Goal: Check status

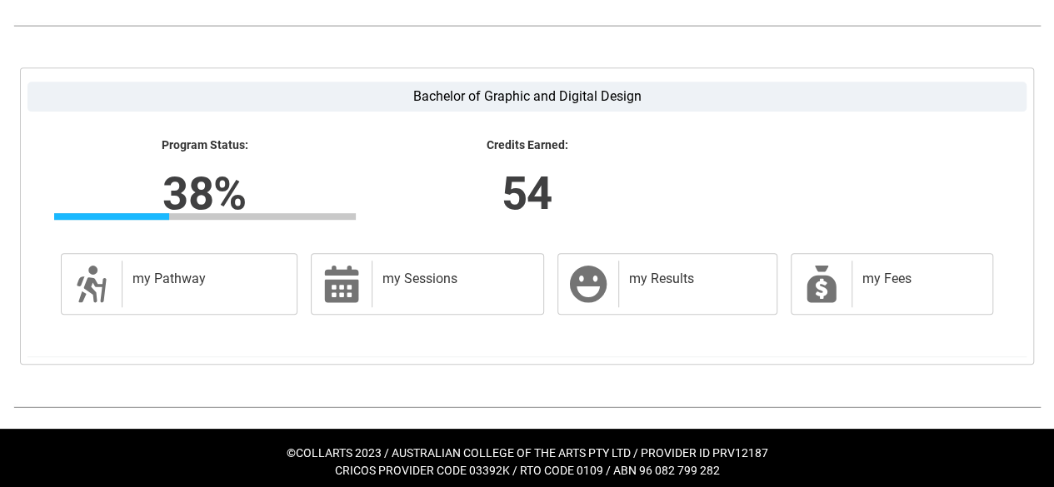
scroll to position [438, 0]
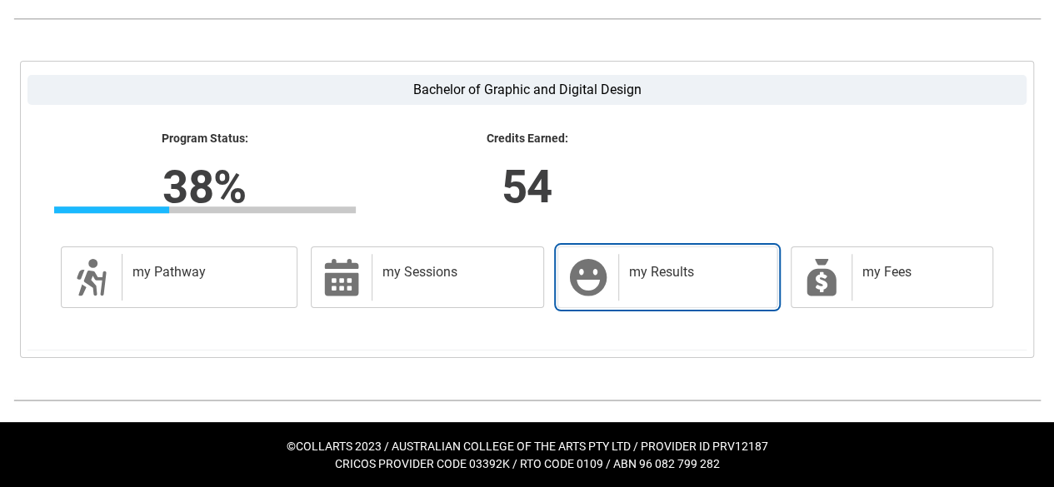
click at [633, 251] on link "my Results my Results" at bounding box center [667, 278] width 220 height 62
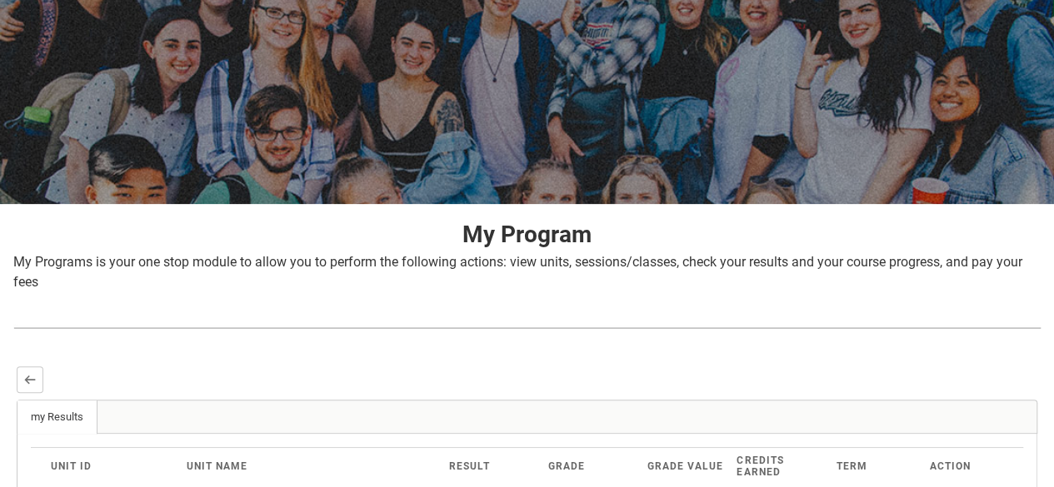
scroll to position [98, 0]
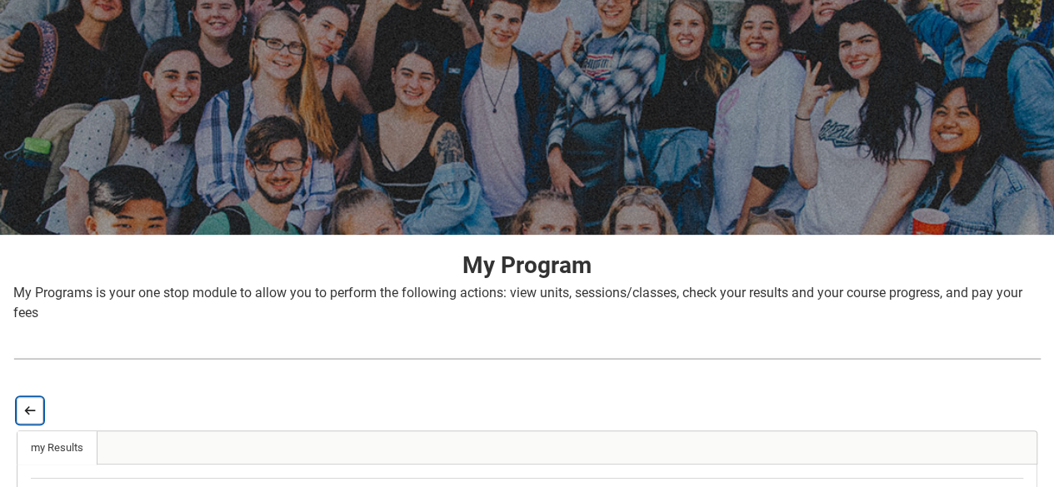
click at [36, 412] on button "Back" at bounding box center [30, 410] width 27 height 27
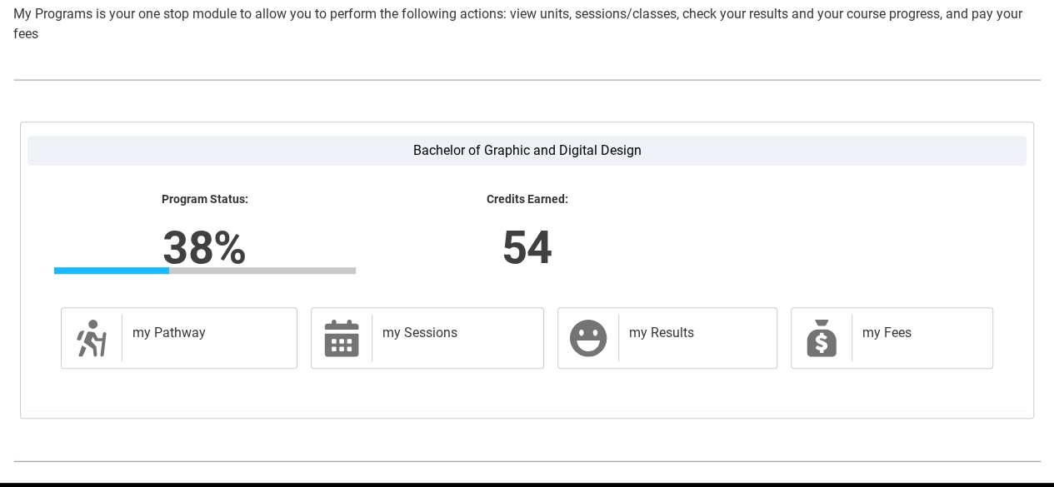
scroll to position [378, 0]
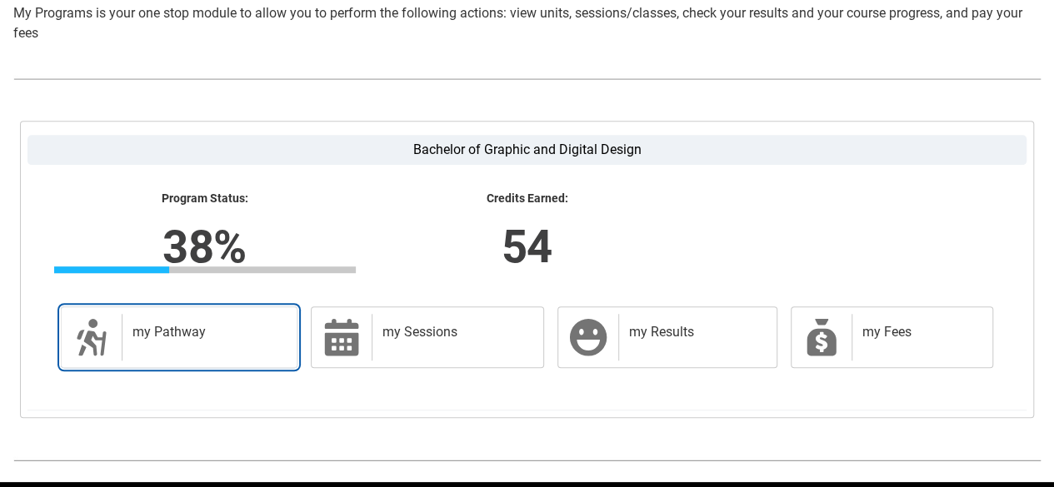
click at [238, 329] on h2 "my Pathway" at bounding box center [205, 332] width 147 height 17
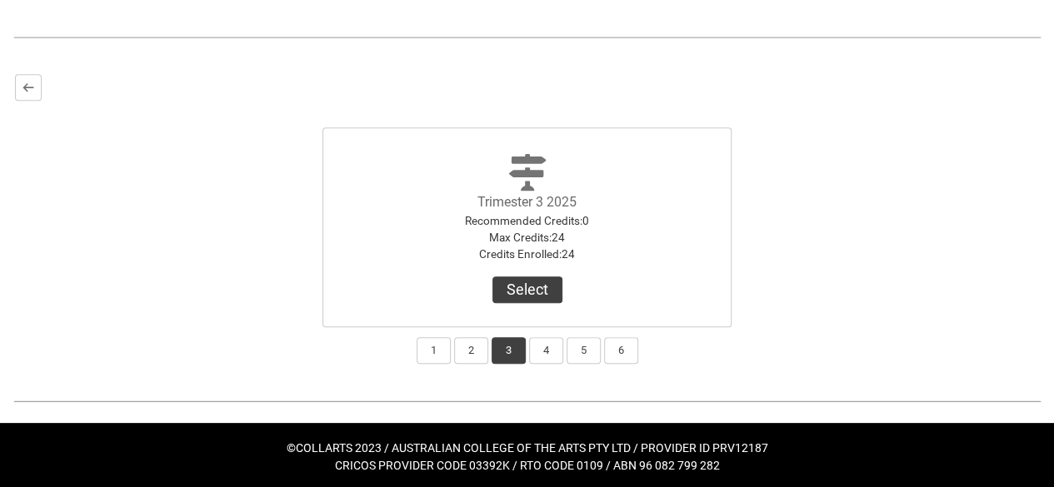
scroll to position [421, 0]
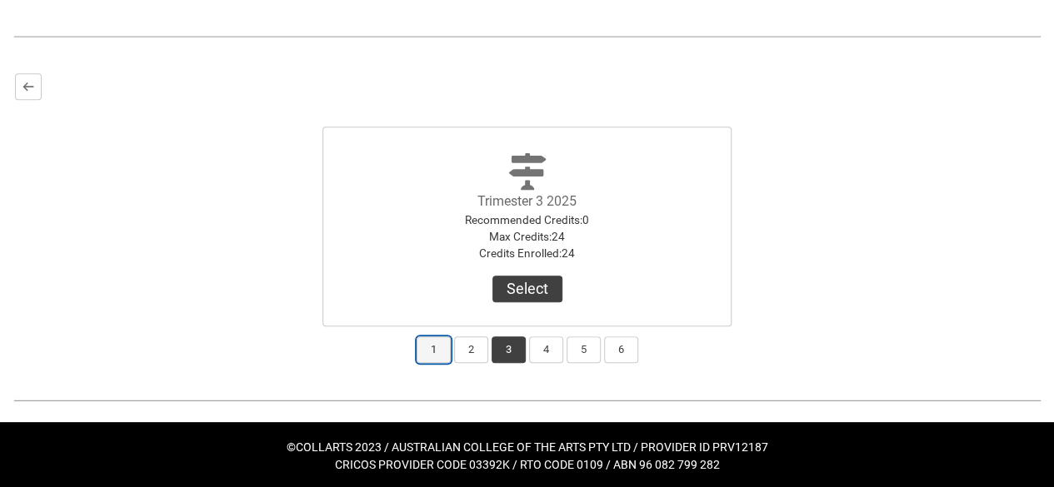
click at [438, 352] on button "1" at bounding box center [434, 350] width 34 height 27
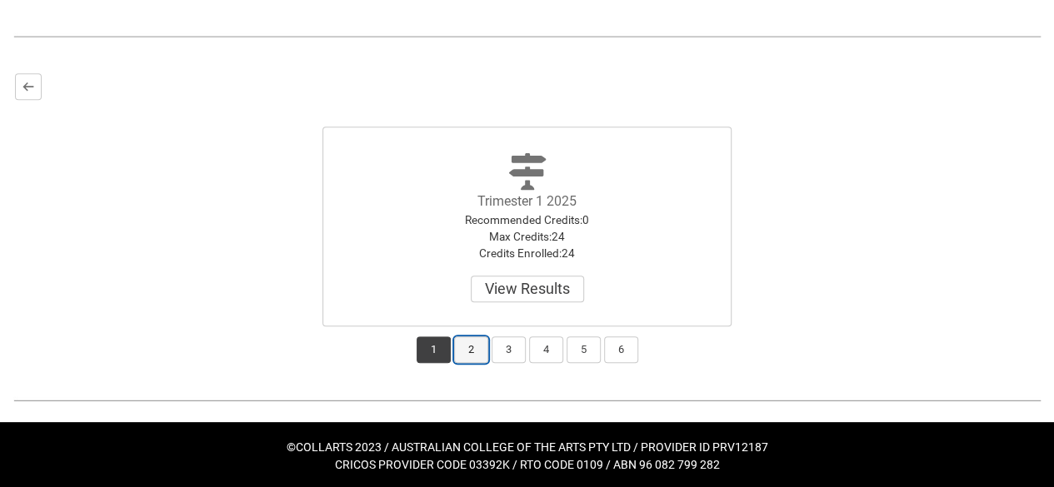
click at [479, 349] on button "2" at bounding box center [471, 350] width 34 height 27
click at [508, 347] on button "3" at bounding box center [509, 350] width 34 height 27
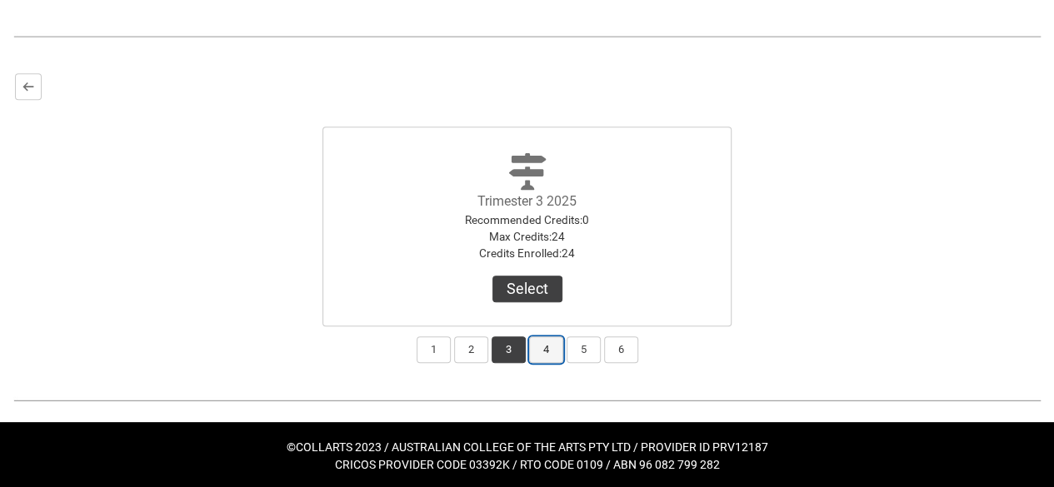
click at [535, 350] on button "4" at bounding box center [546, 350] width 34 height 27
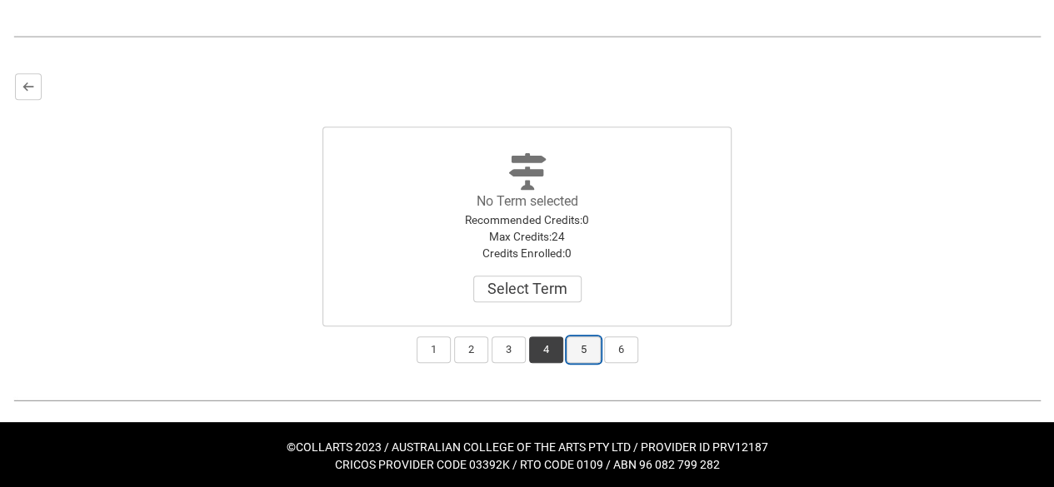
click at [585, 357] on button "5" at bounding box center [584, 350] width 34 height 27
click at [510, 365] on div "Bachelor of Graphic and Digital Design Program Status: 38% Progress 38% Credits…" at bounding box center [527, 218] width 1054 height 320
click at [508, 347] on button "3" at bounding box center [509, 350] width 34 height 27
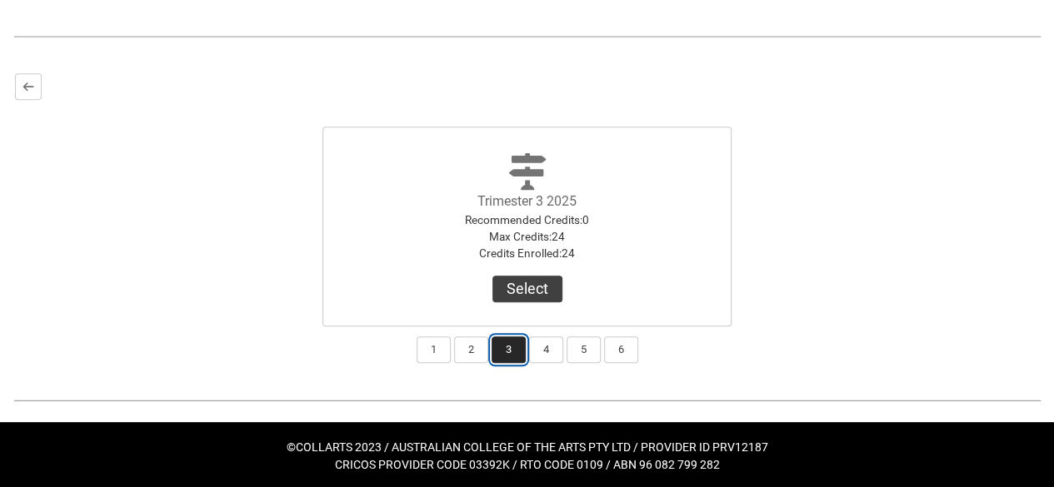
click at [492, 352] on button "3" at bounding box center [509, 350] width 34 height 27
click at [478, 357] on button "2" at bounding box center [471, 350] width 34 height 27
click at [510, 357] on button "3" at bounding box center [509, 350] width 34 height 27
click at [556, 357] on button "4" at bounding box center [546, 350] width 34 height 27
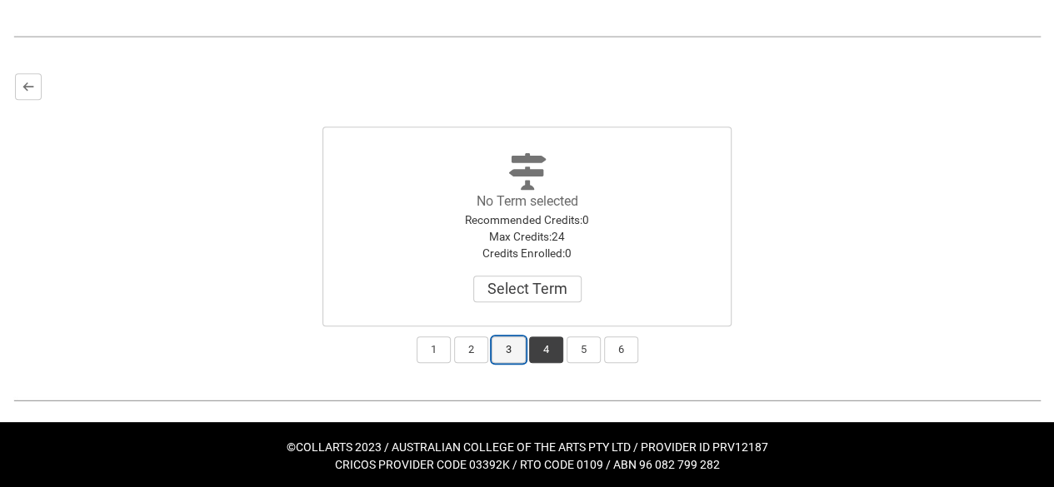
click at [520, 356] on button "3" at bounding box center [509, 350] width 34 height 27
click at [552, 357] on button "4" at bounding box center [546, 350] width 34 height 27
click at [583, 351] on button "5" at bounding box center [584, 350] width 34 height 27
click at [604, 353] on button "6" at bounding box center [621, 350] width 34 height 27
click at [521, 356] on button "3" at bounding box center [509, 350] width 34 height 27
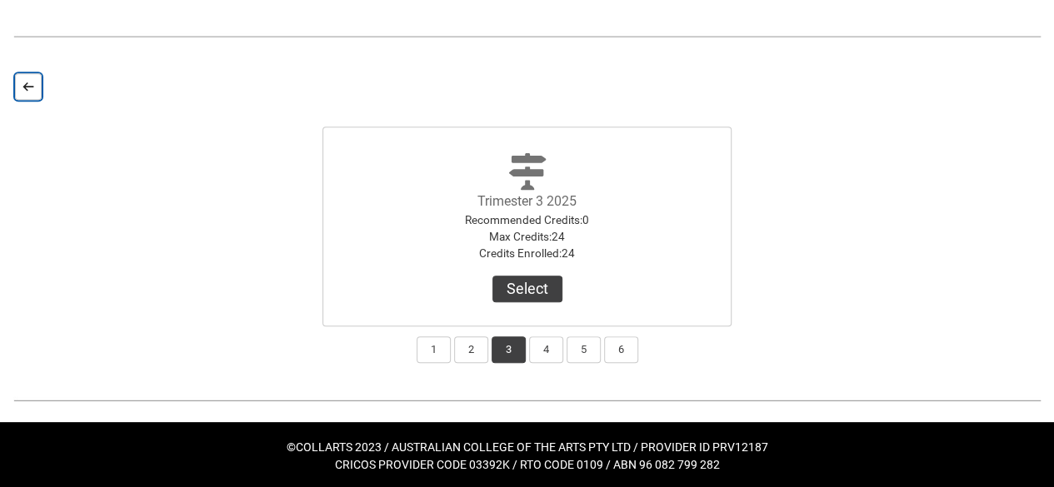
click at [26, 83] on lightning-primitive-icon "button" at bounding box center [28, 87] width 12 height 12
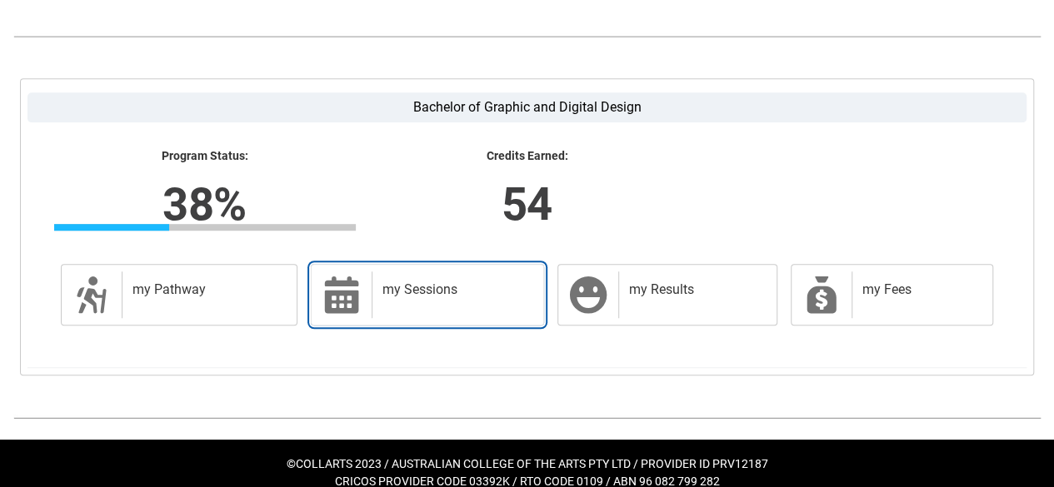
click at [478, 290] on h2 "my Sessions" at bounding box center [454, 290] width 144 height 17
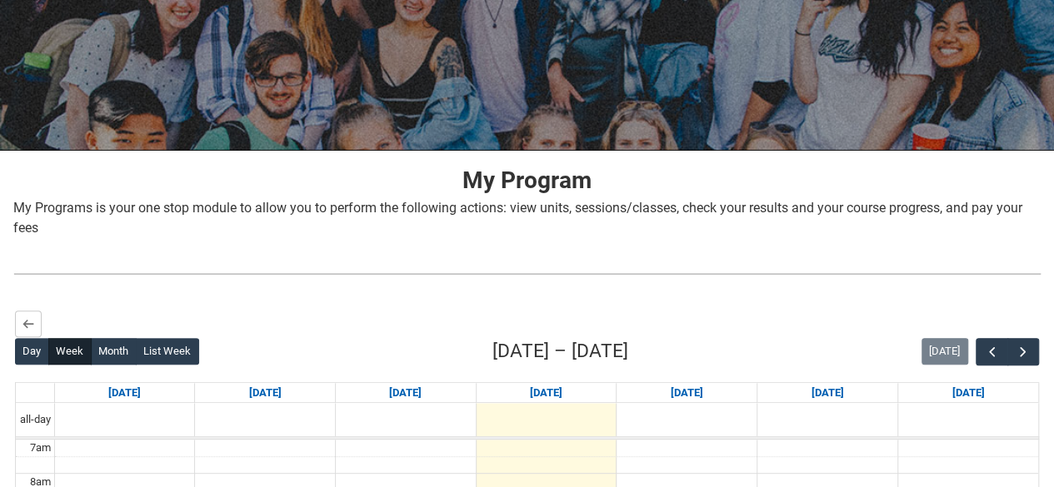
scroll to position [177, 0]
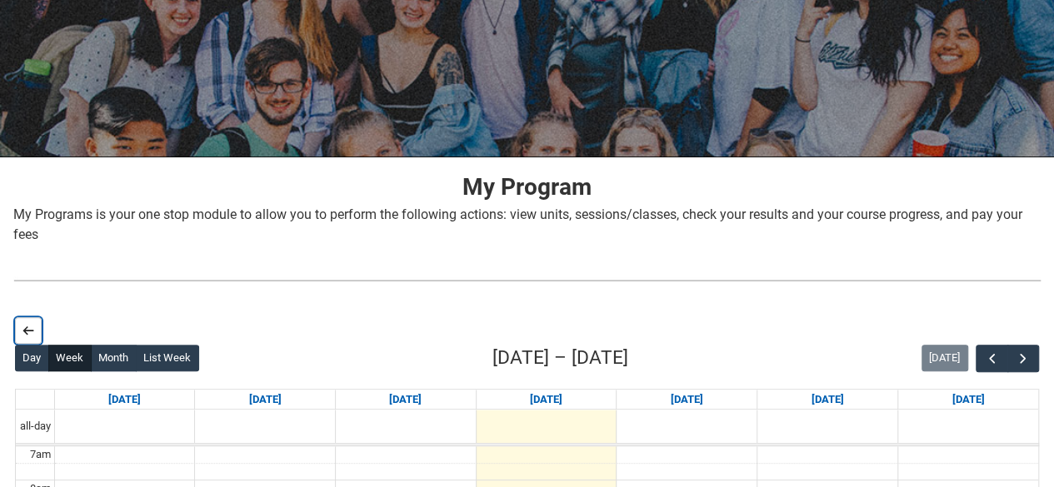
click at [25, 323] on button "Back" at bounding box center [28, 330] width 27 height 27
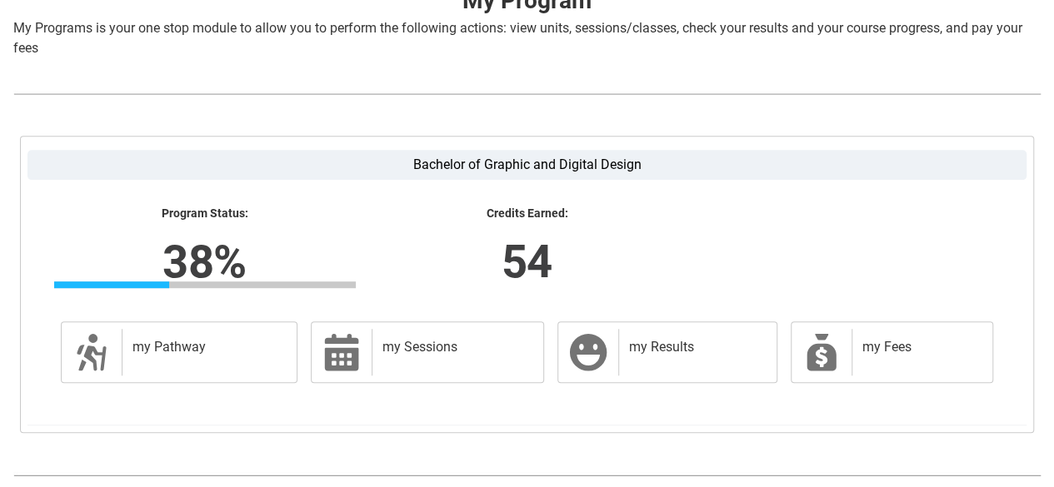
scroll to position [438, 0]
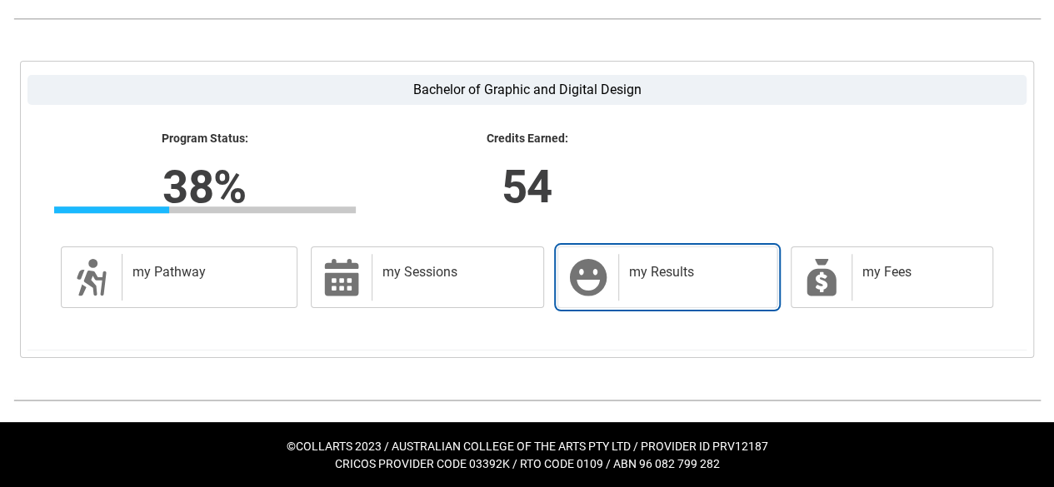
click at [694, 267] on h2 "my Results" at bounding box center [694, 272] width 131 height 17
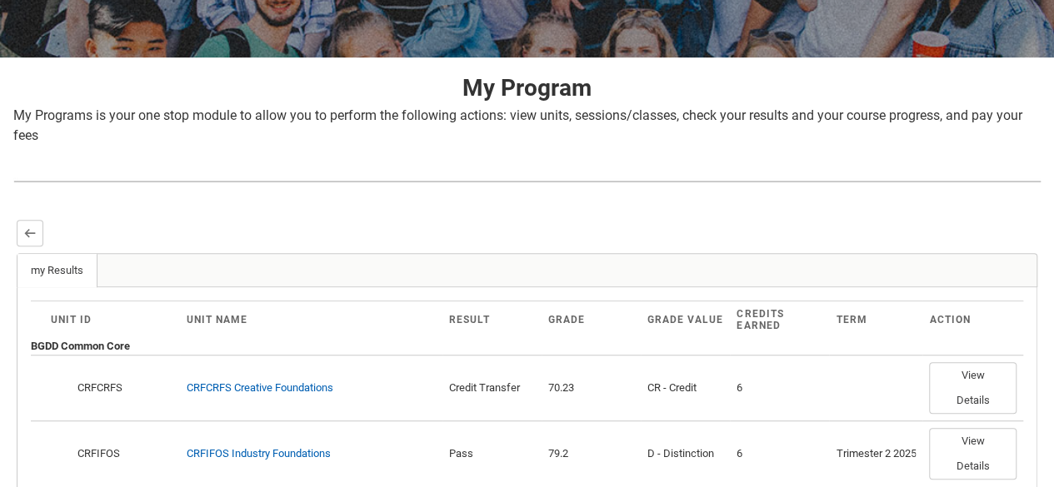
scroll to position [258, 0]
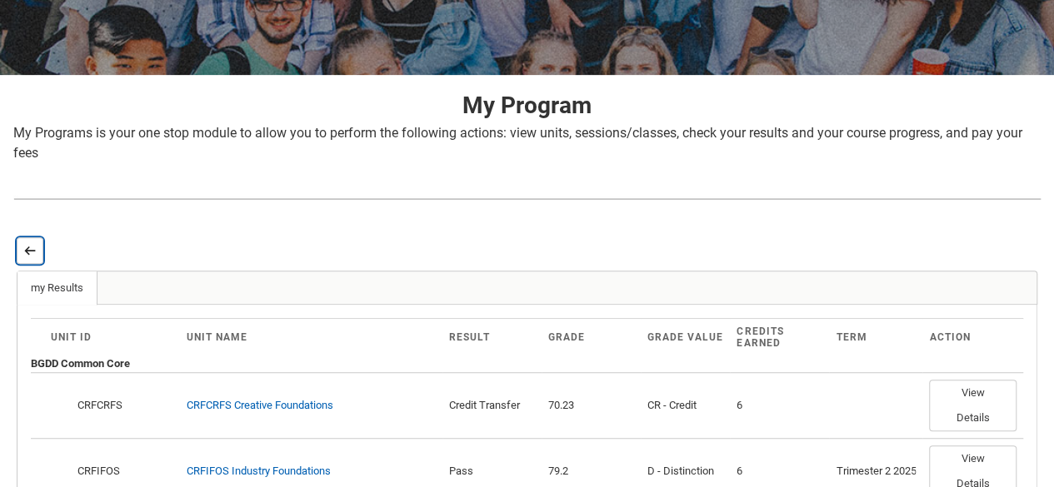
click at [27, 254] on lightning-primitive-icon "button" at bounding box center [30, 251] width 12 height 12
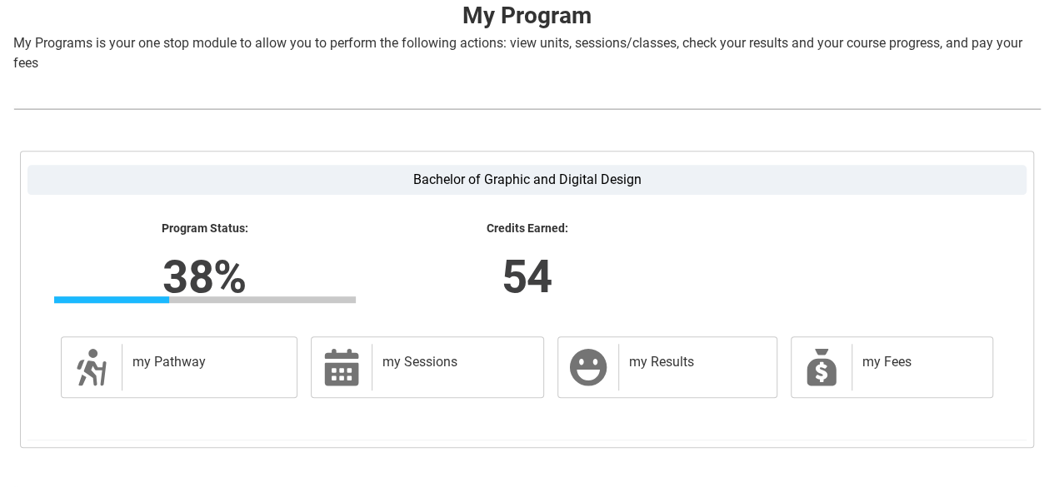
scroll to position [357, 0]
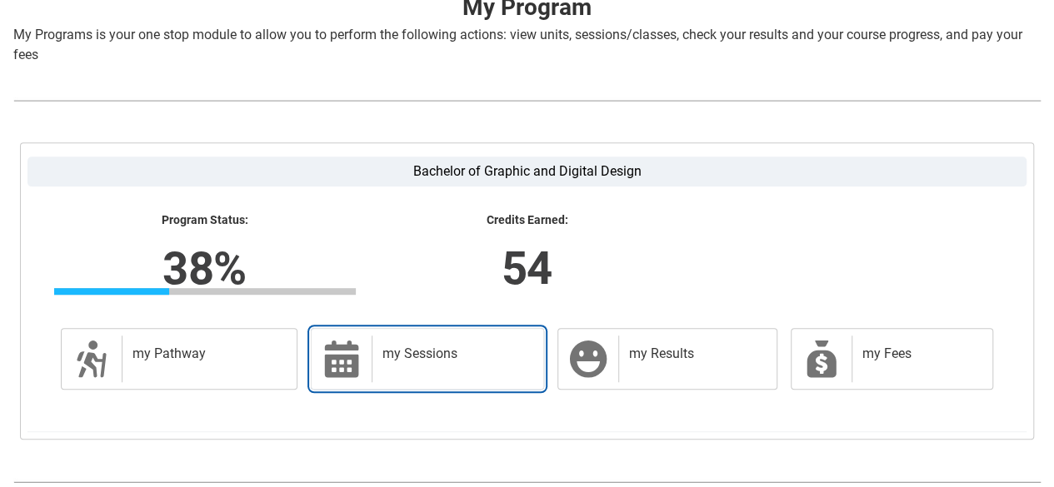
click at [404, 352] on h2 "my Sessions" at bounding box center [454, 354] width 144 height 17
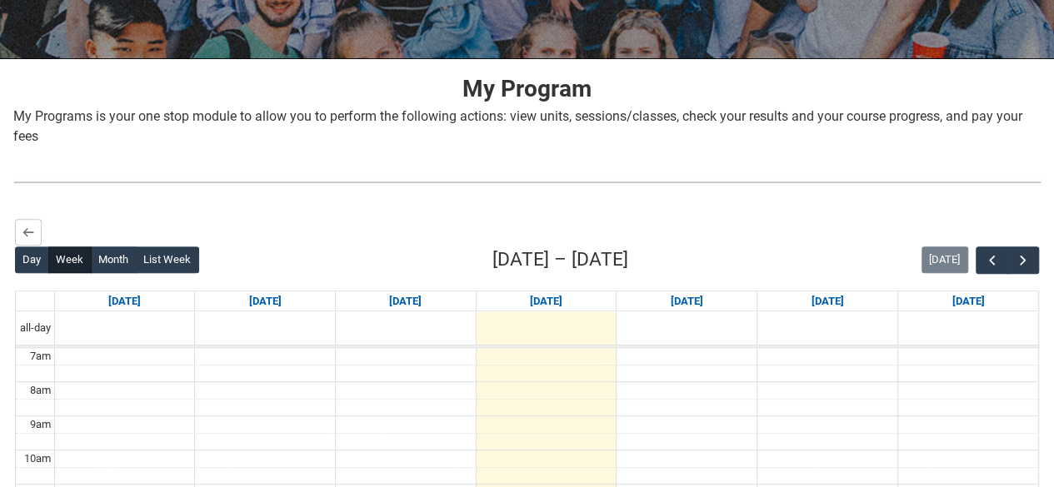
scroll to position [277, 0]
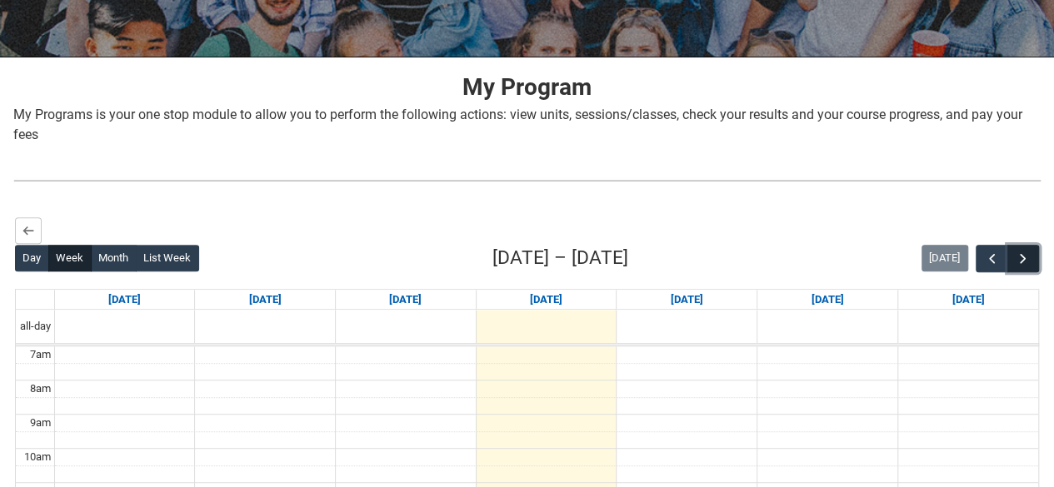
click at [1011, 255] on button "button" at bounding box center [1023, 258] width 32 height 27
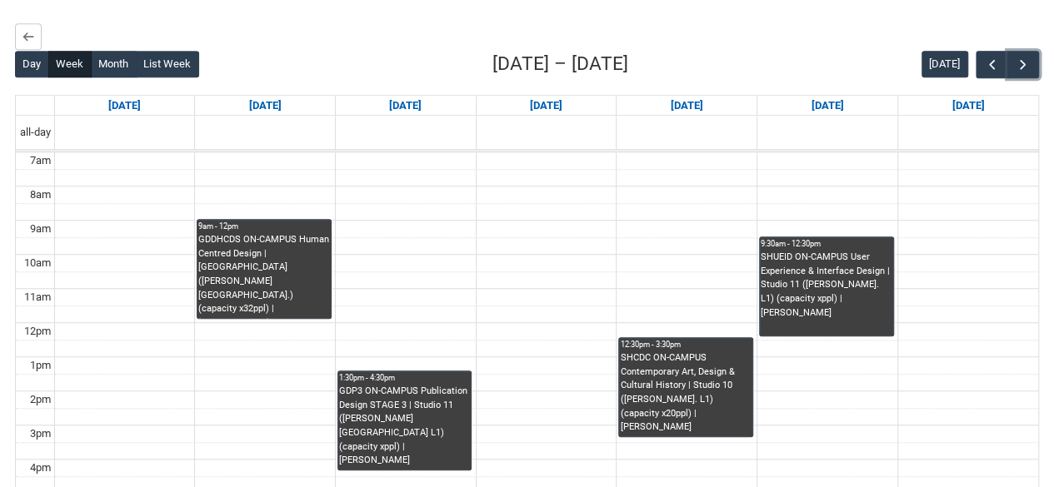
scroll to position [472, 0]
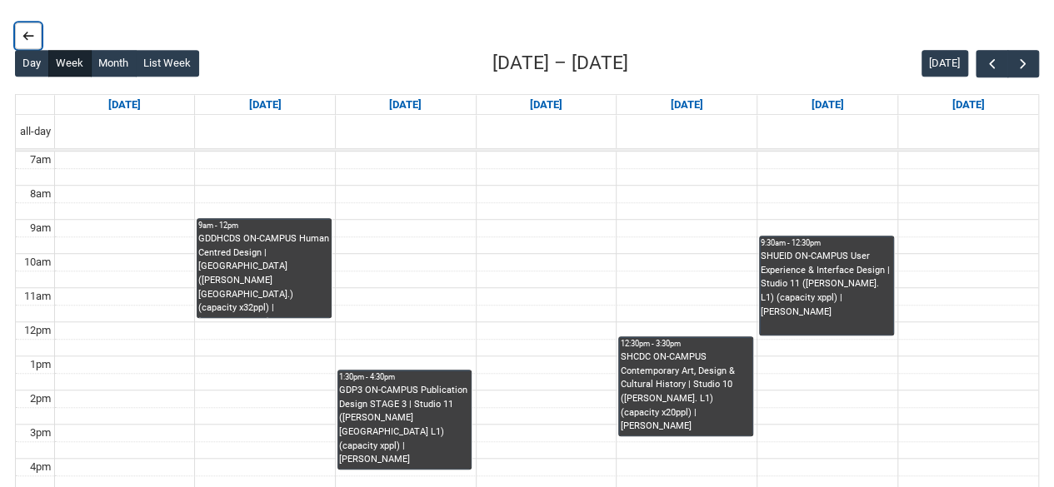
click at [37, 44] on button "Back" at bounding box center [28, 35] width 27 height 27
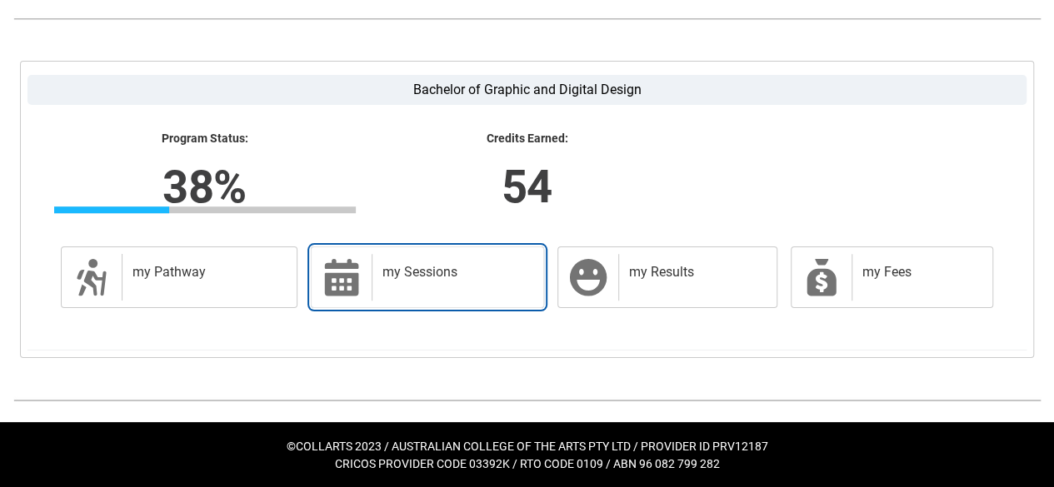
click at [433, 291] on div "my Sessions" at bounding box center [454, 277] width 165 height 47
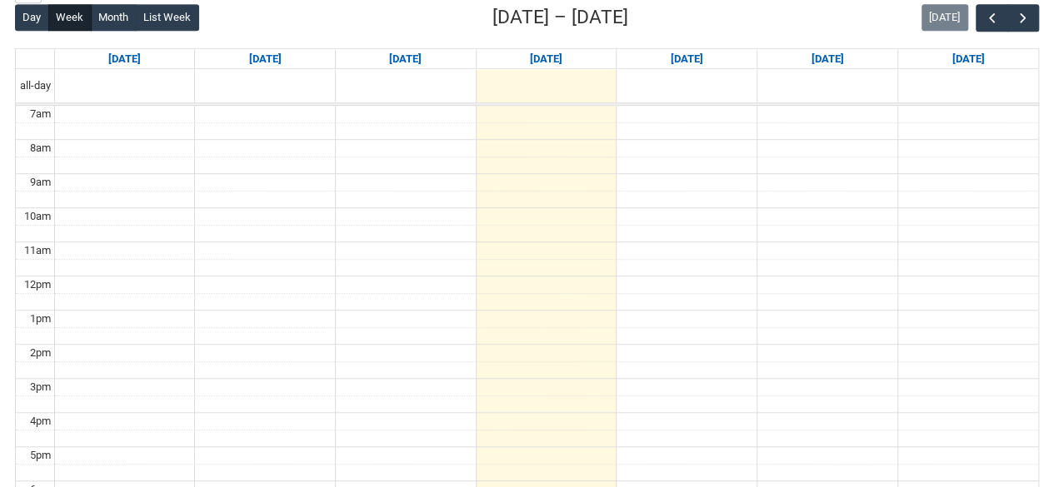
scroll to position [520, 0]
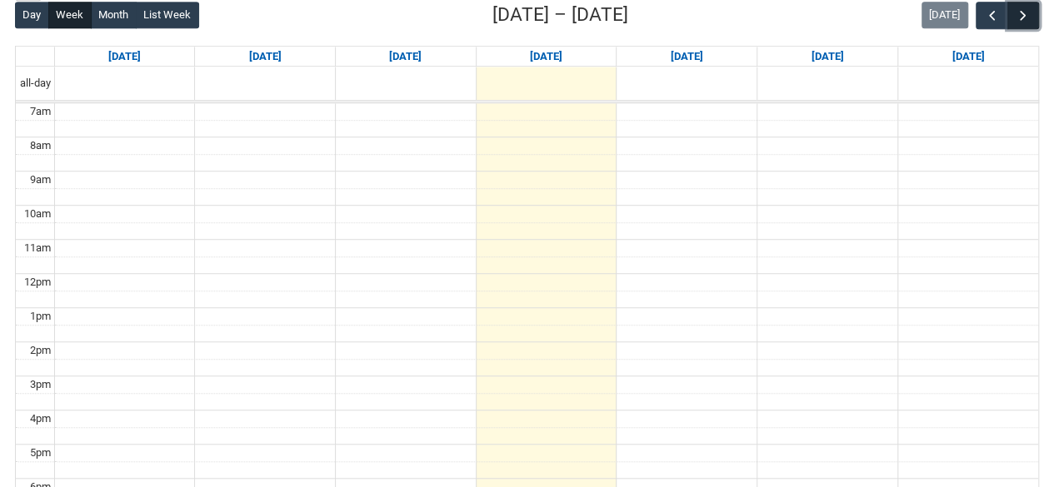
click at [1030, 17] on span "button" at bounding box center [1023, 15] width 17 height 17
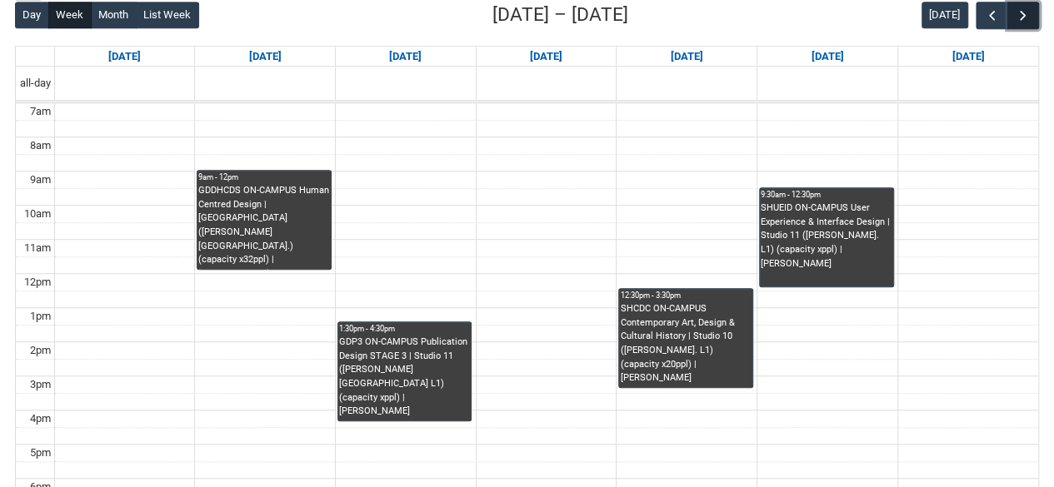
click at [1030, 17] on span "button" at bounding box center [1023, 15] width 17 height 17
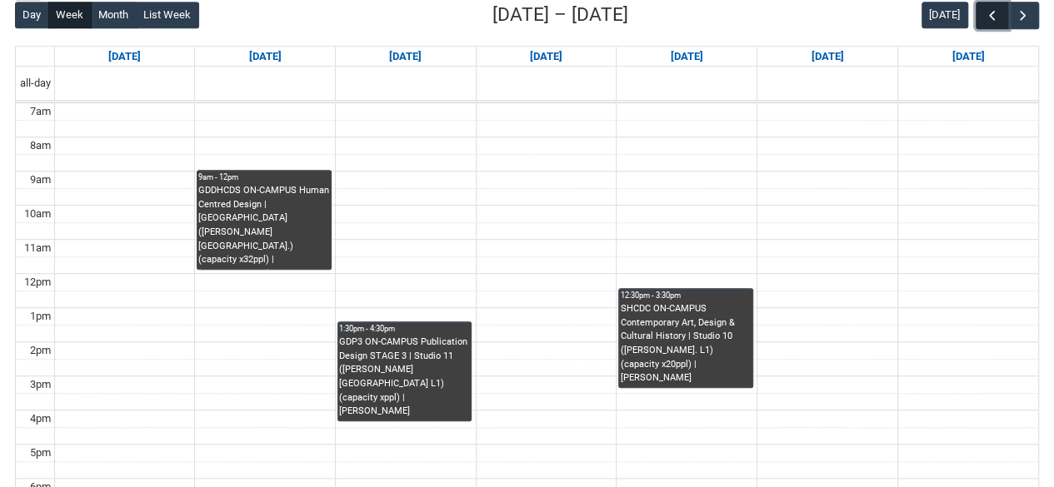
click at [997, 14] on span "button" at bounding box center [992, 15] width 17 height 17
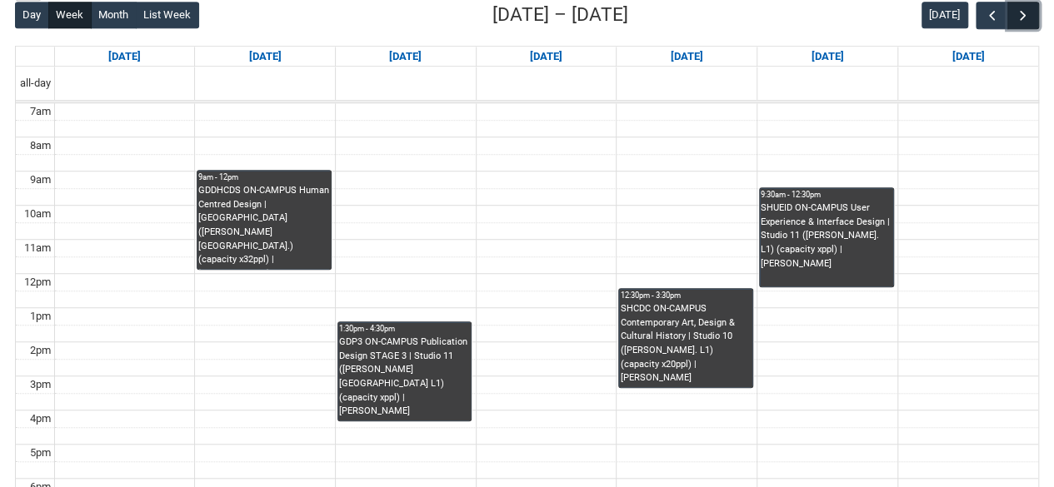
click at [1033, 16] on button "button" at bounding box center [1023, 15] width 32 height 27
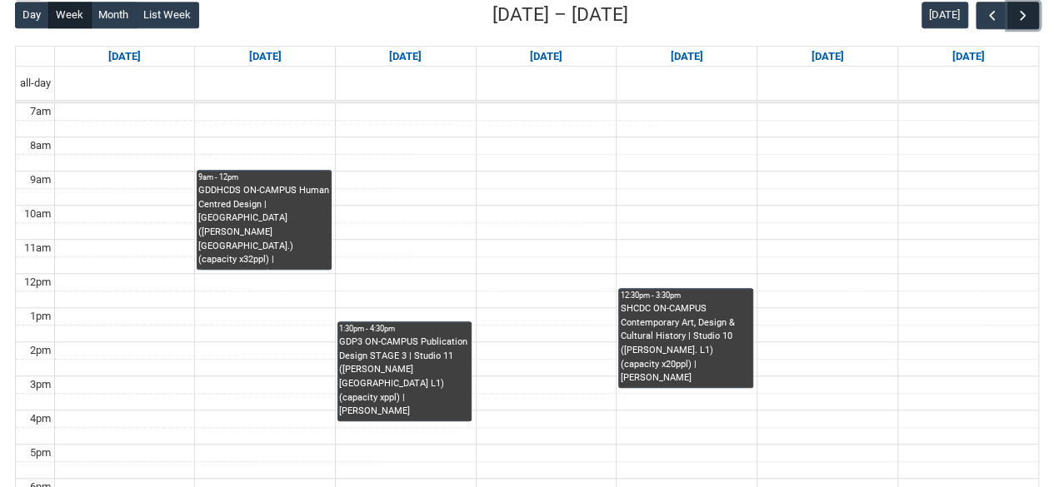
click at [1033, 16] on button "button" at bounding box center [1023, 15] width 32 height 27
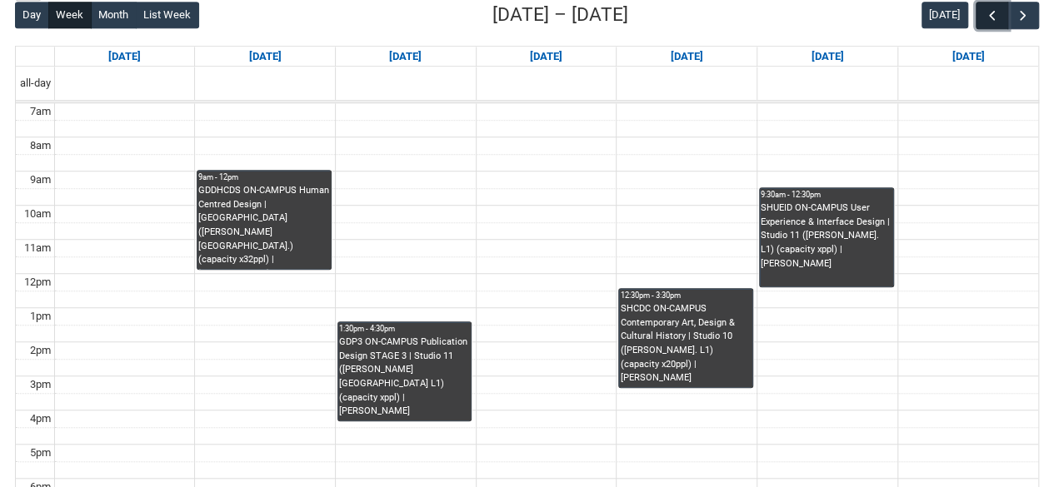
click at [998, 14] on span "button" at bounding box center [992, 15] width 17 height 17
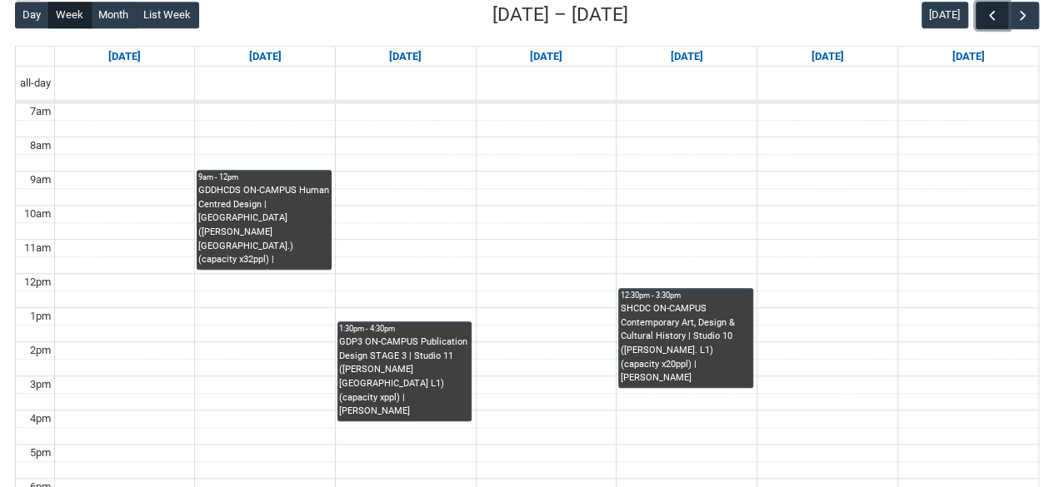
click at [998, 14] on span "button" at bounding box center [992, 15] width 17 height 17
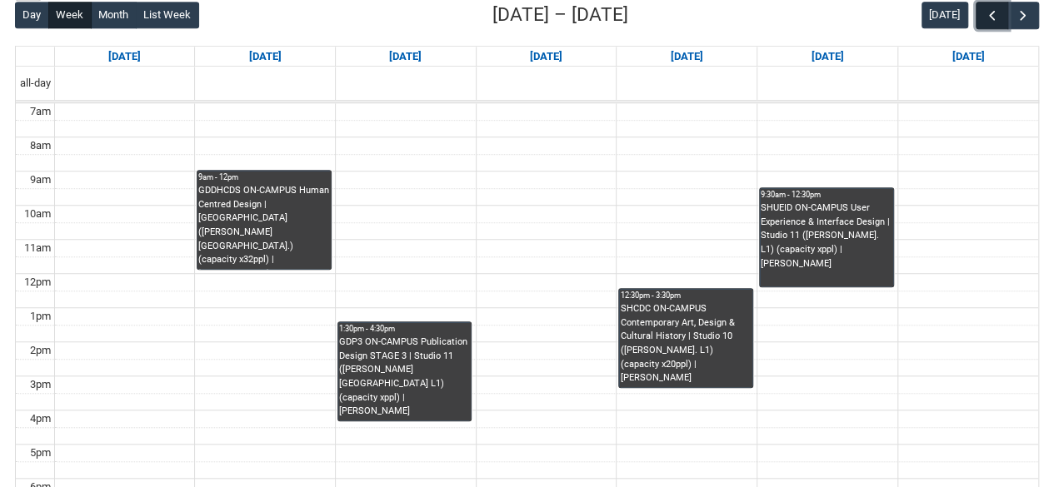
click at [998, 14] on span "button" at bounding box center [992, 15] width 17 height 17
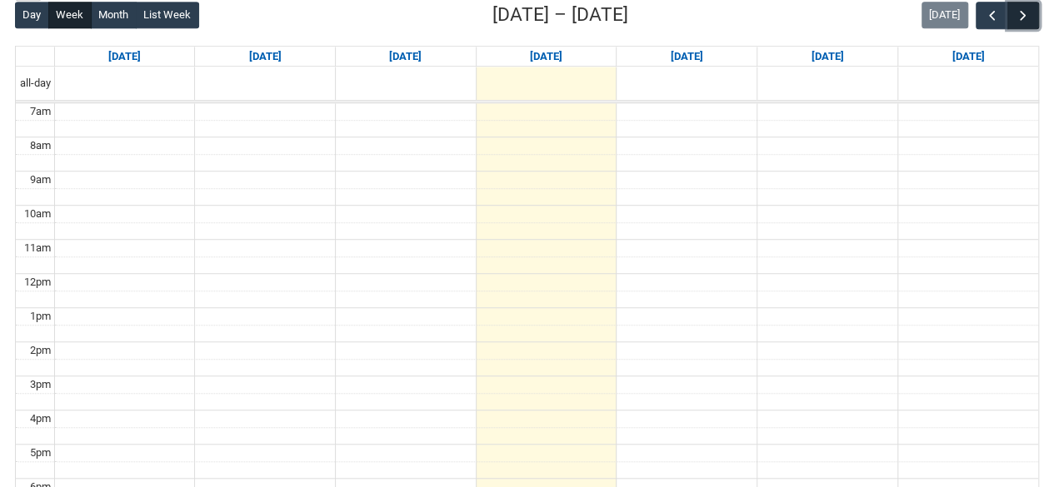
click at [1026, 22] on span "button" at bounding box center [1023, 15] width 17 height 17
